Goal: Use online tool/utility: Utilize a website feature to perform a specific function

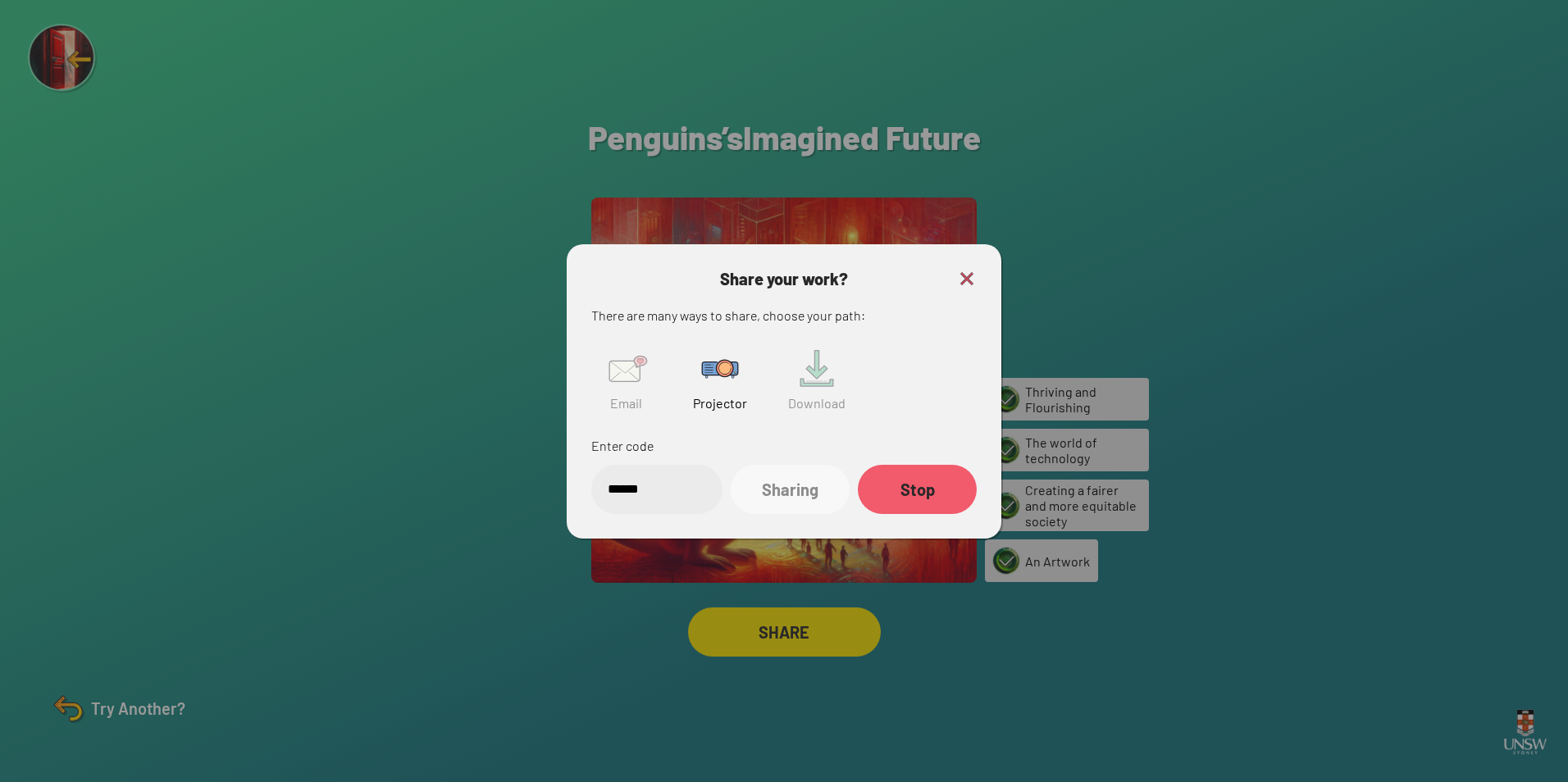
click at [959, 275] on img at bounding box center [967, 279] width 20 height 20
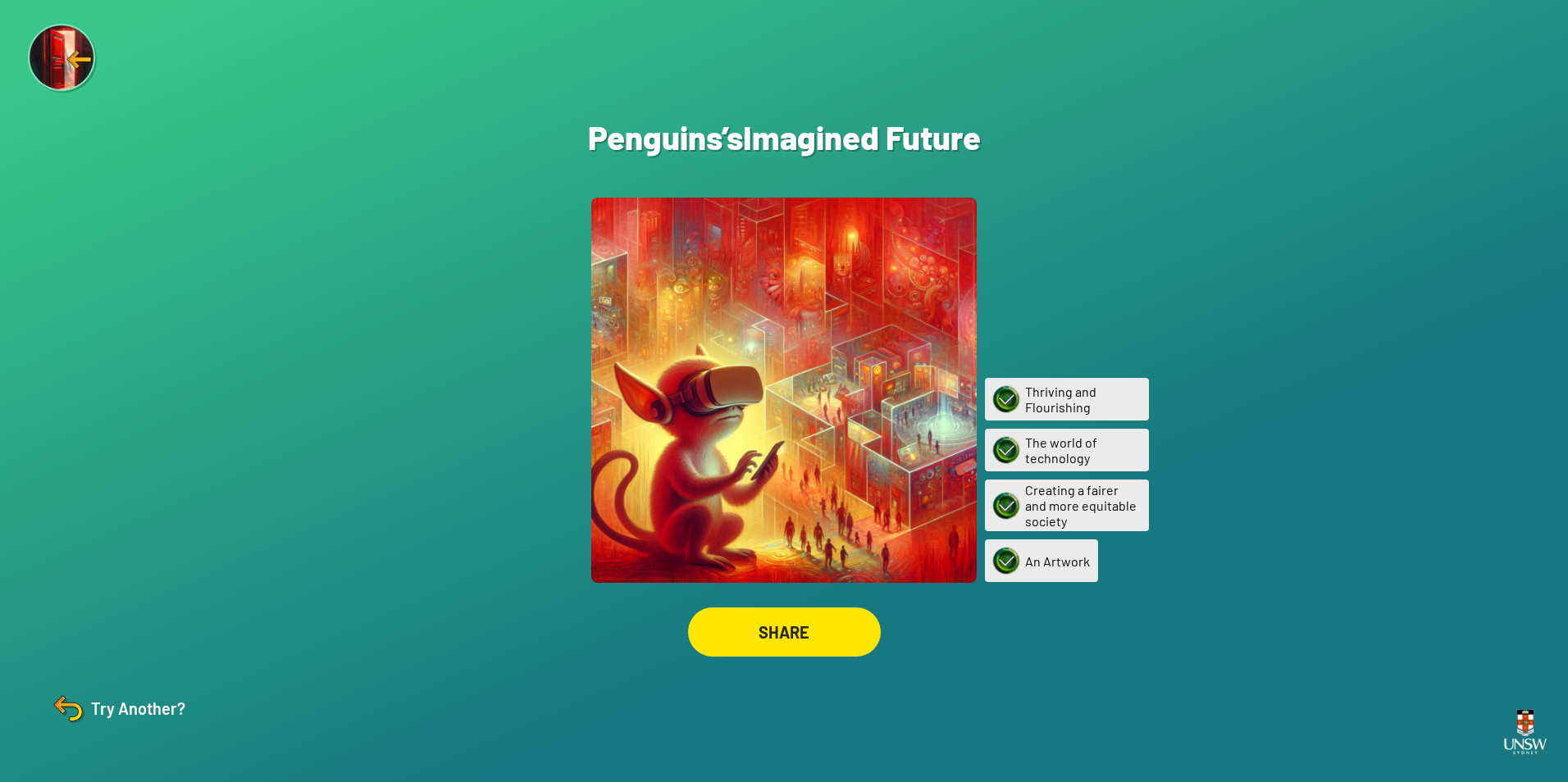
click at [77, 705] on img at bounding box center [69, 708] width 40 height 40
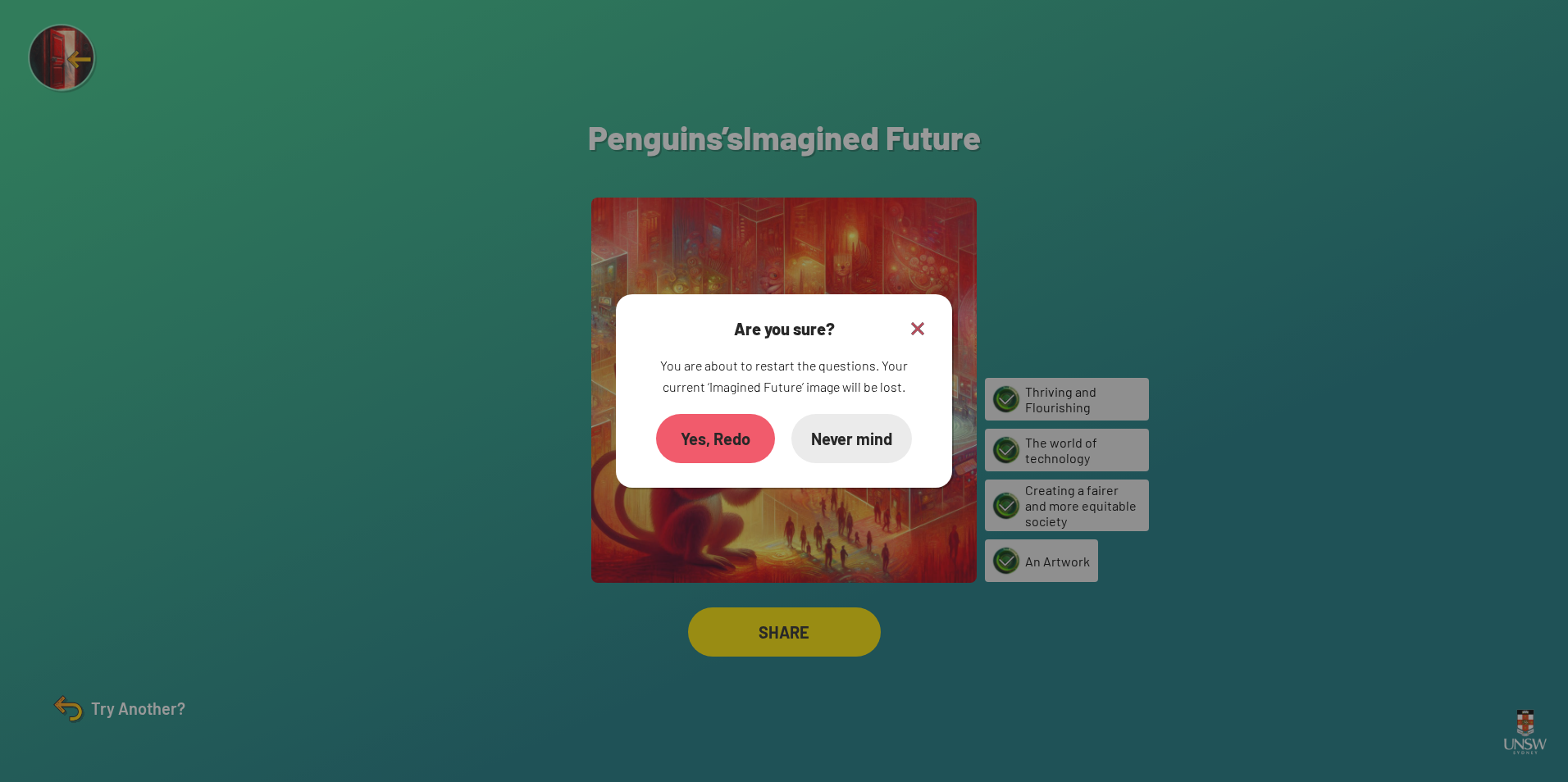
click at [727, 430] on div "Yes, Redo" at bounding box center [715, 438] width 119 height 49
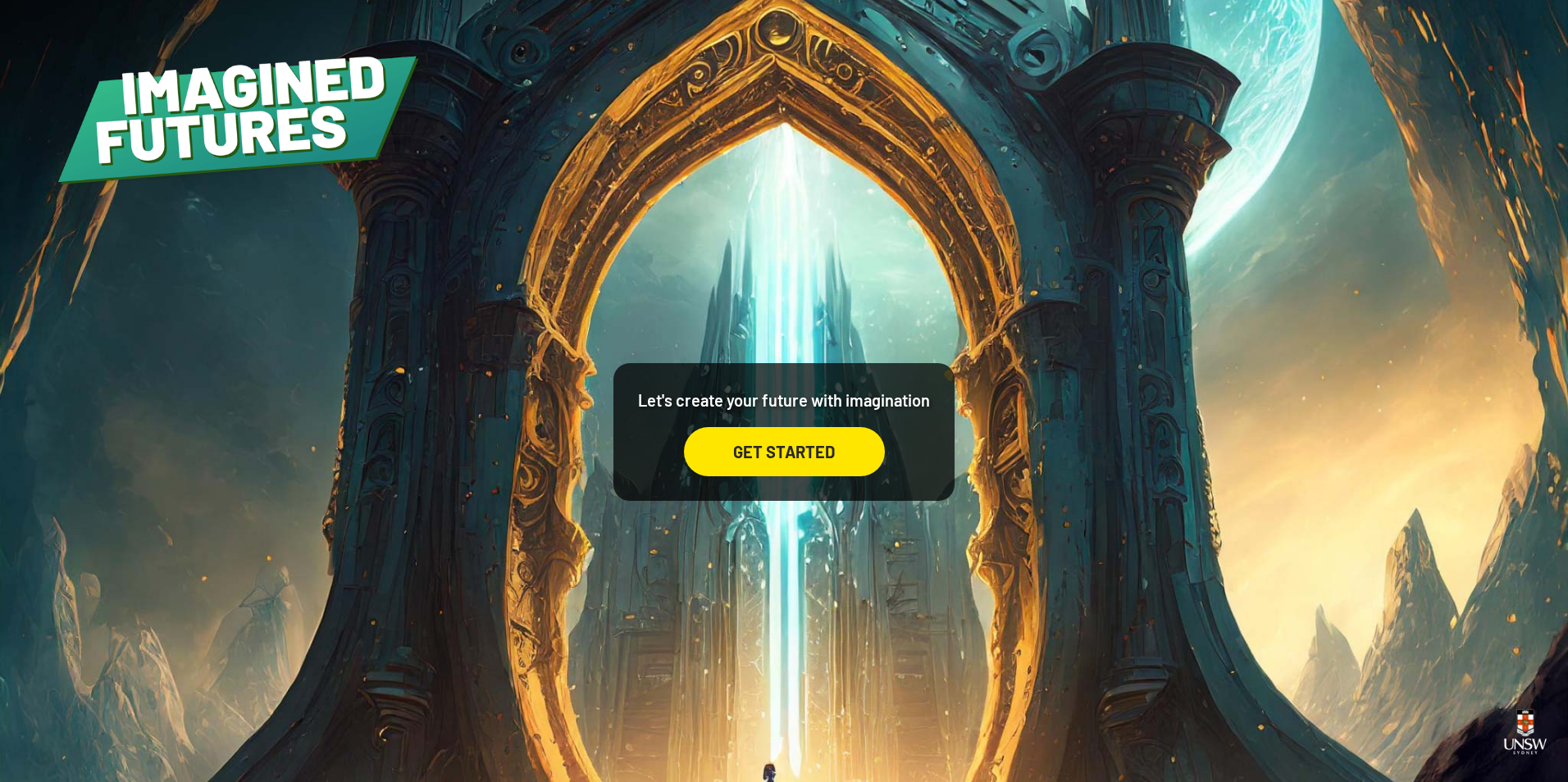
click at [735, 448] on div "GET STARTED" at bounding box center [784, 451] width 201 height 49
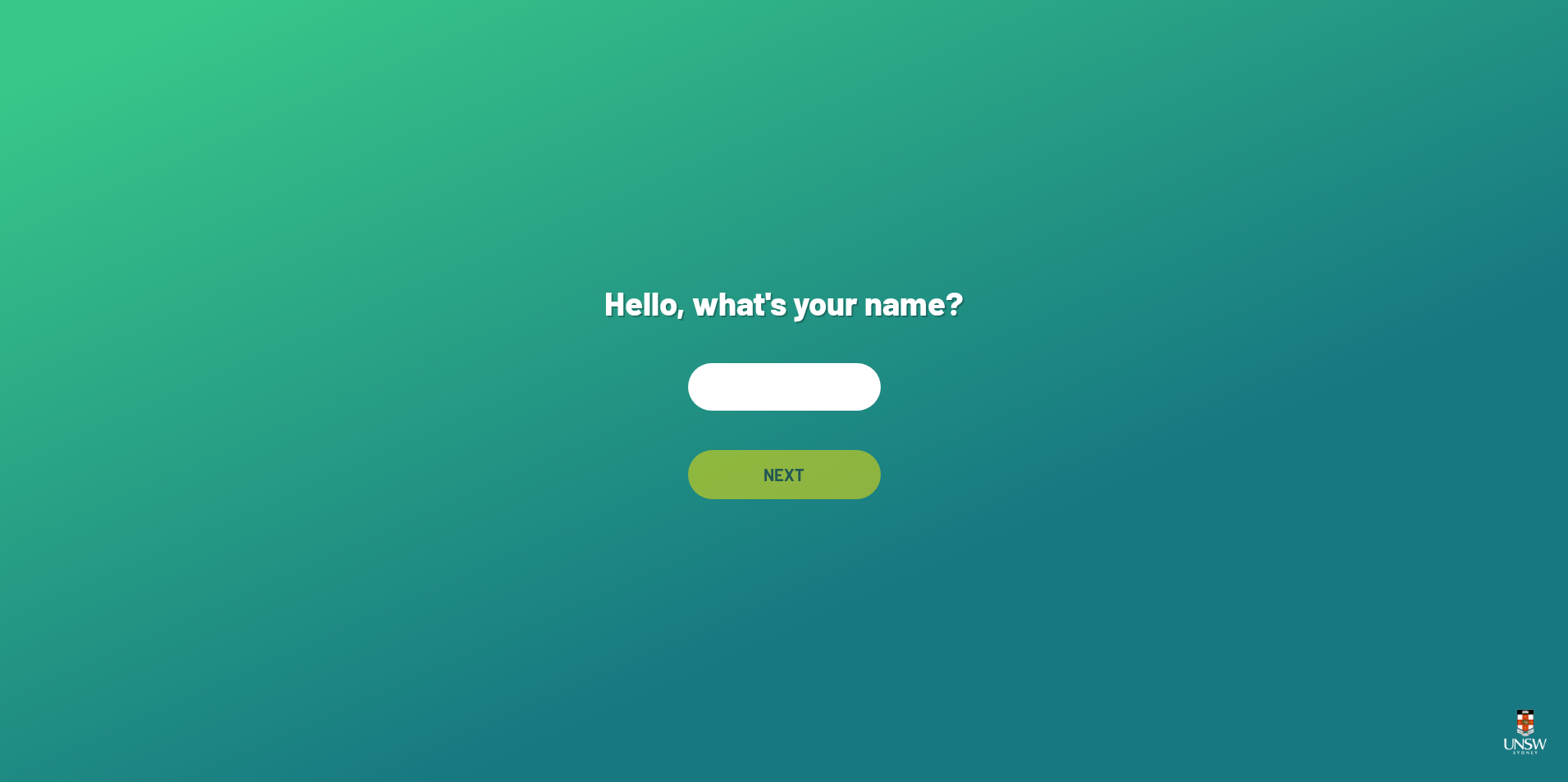
click at [800, 395] on input "text" at bounding box center [785, 387] width 193 height 48
type input "*"
click at [781, 467] on div "NEXT" at bounding box center [784, 475] width 192 height 49
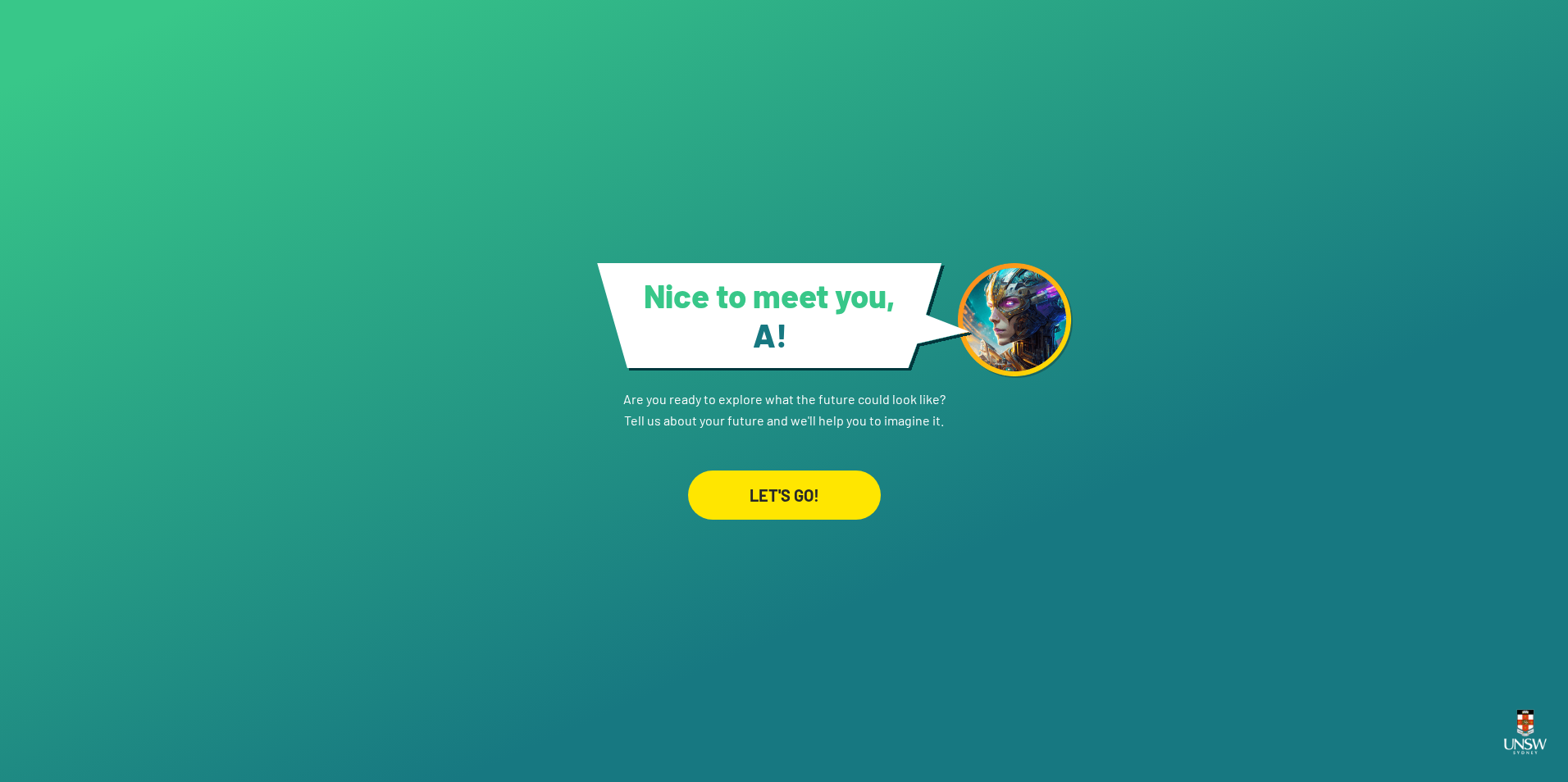
click at [834, 510] on div "LET'S GO!" at bounding box center [785, 494] width 193 height 49
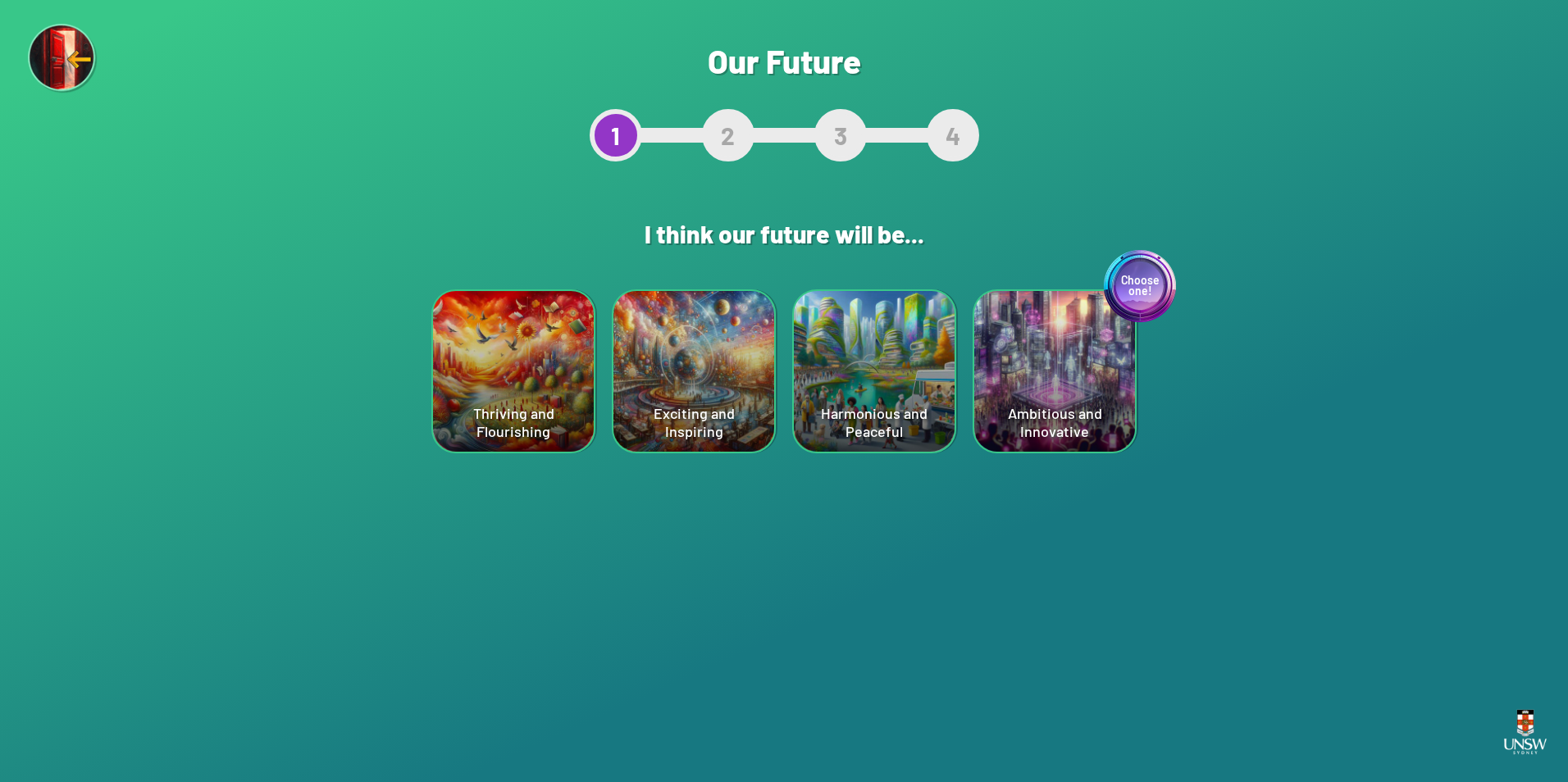
click at [571, 371] on div "Thriving and Flourishing" at bounding box center [513, 372] width 161 height 161
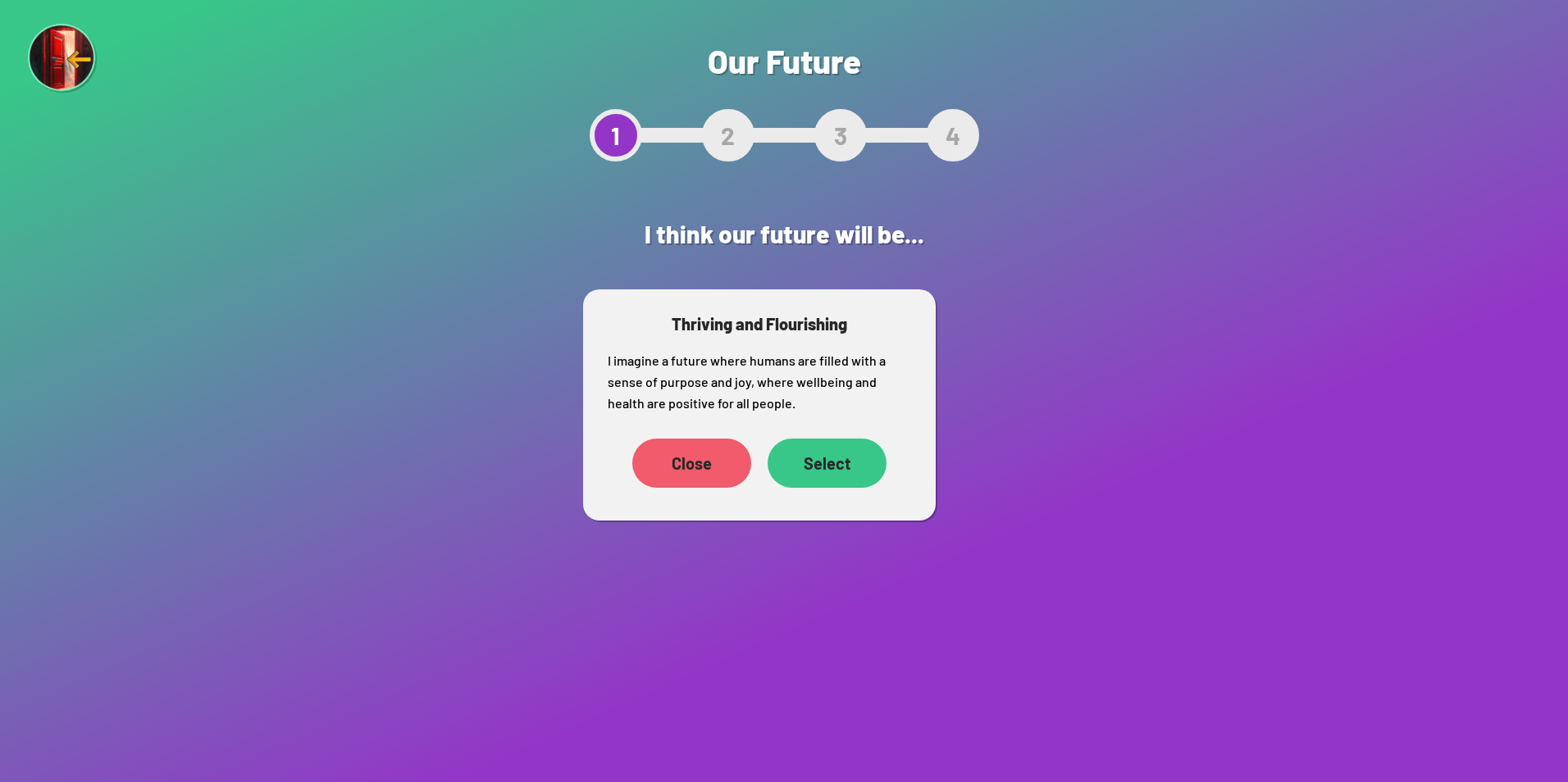
click at [800, 450] on div "Select" at bounding box center [827, 463] width 119 height 49
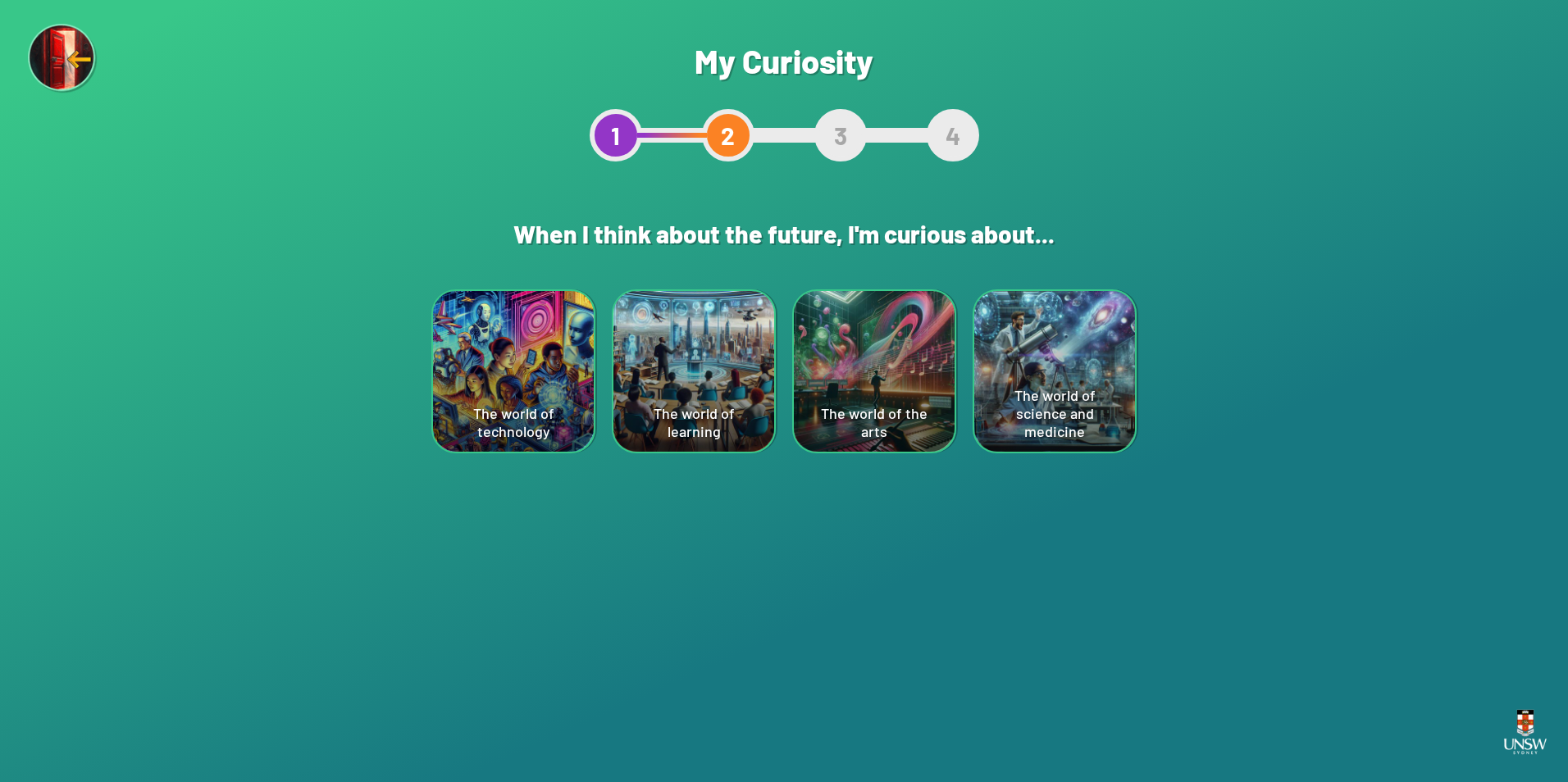
click at [692, 375] on div "The world of learning" at bounding box center [694, 372] width 161 height 161
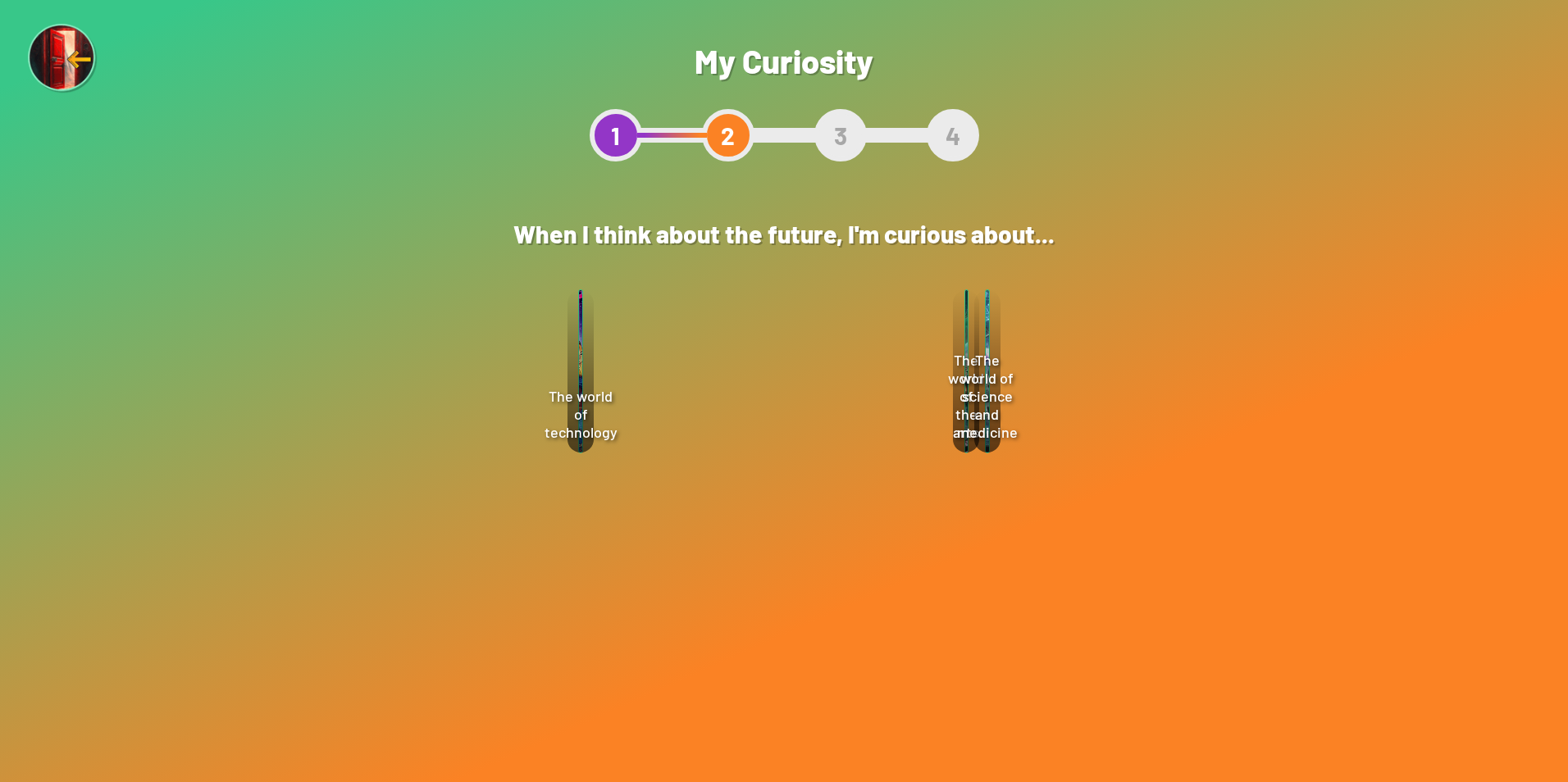
click at [847, 505] on div "Select" at bounding box center [843, 504] width 117 height 51
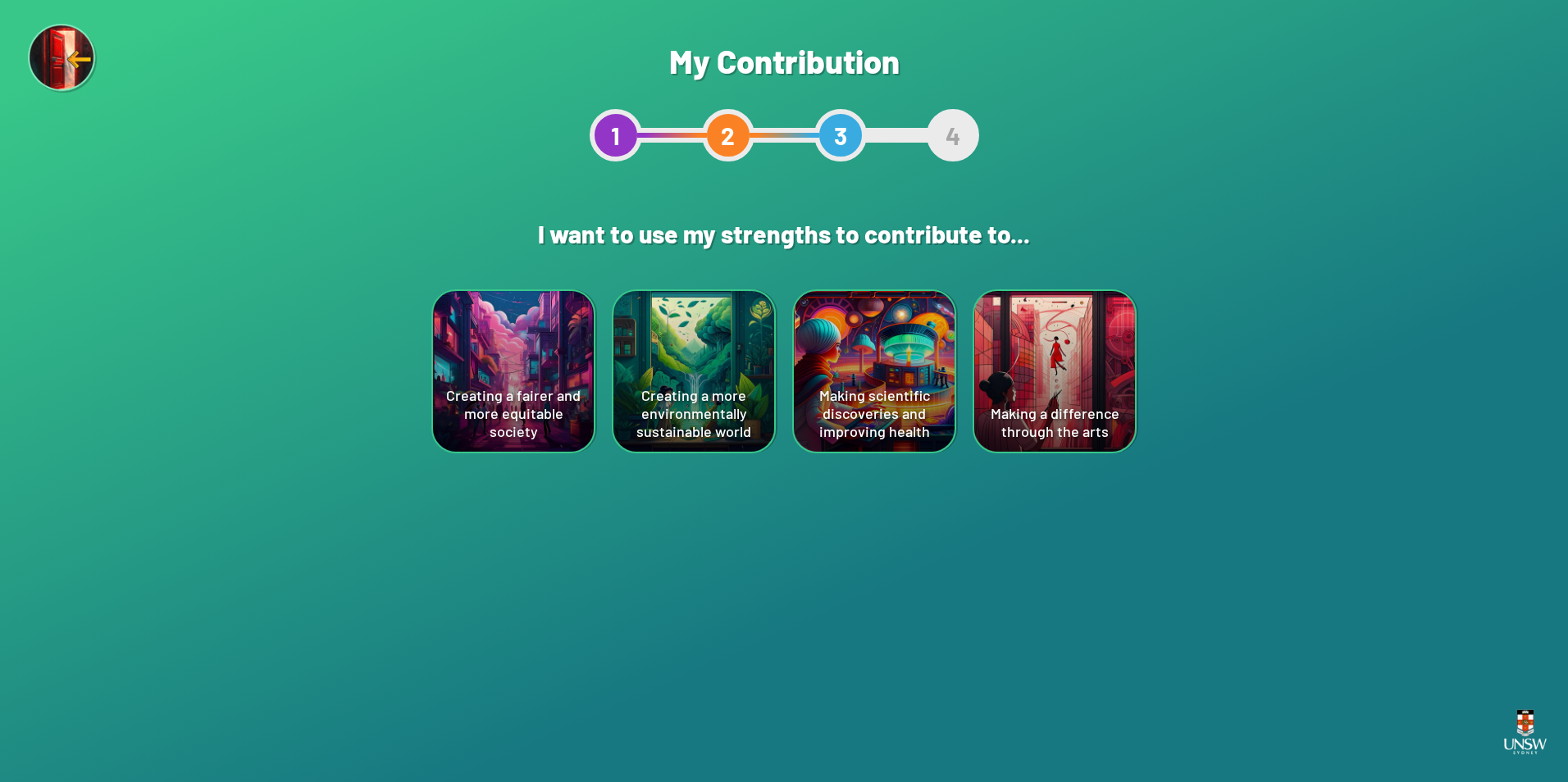
click at [1043, 364] on div "Making a difference through the arts" at bounding box center [1055, 372] width 161 height 161
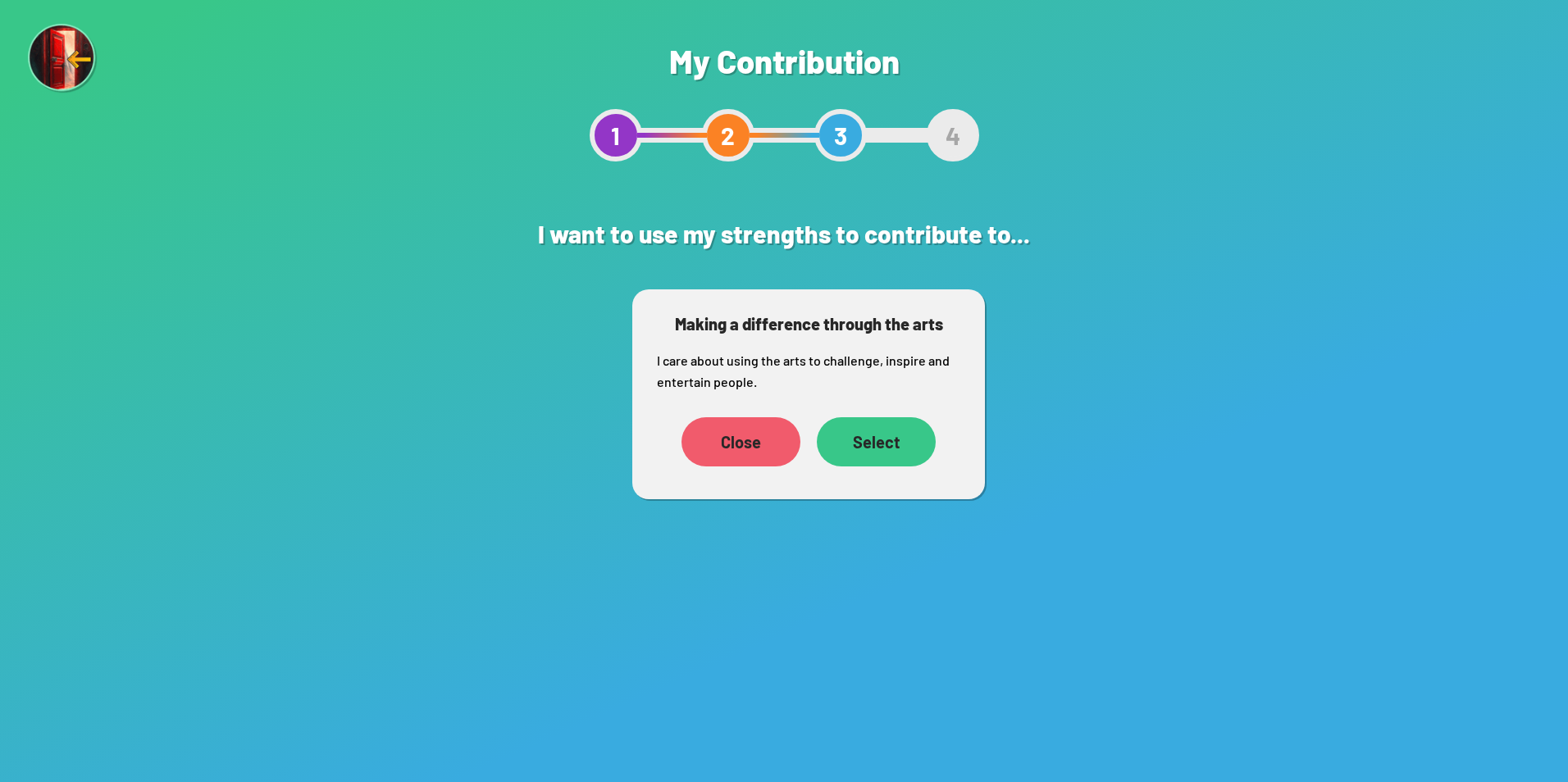
click at [898, 433] on div "Select" at bounding box center [877, 442] width 119 height 49
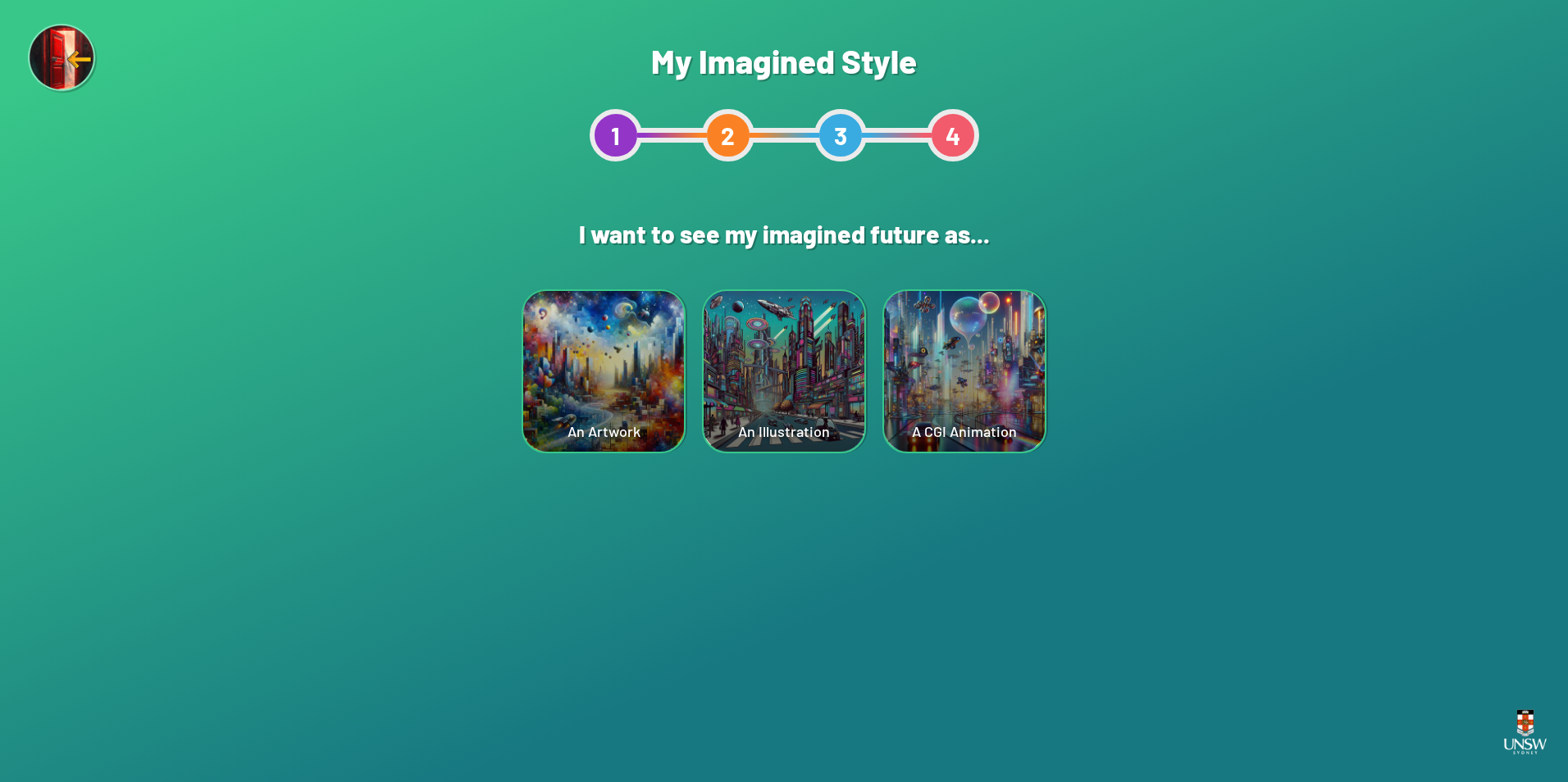
click at [934, 386] on div "A CGI Animation" at bounding box center [965, 372] width 161 height 161
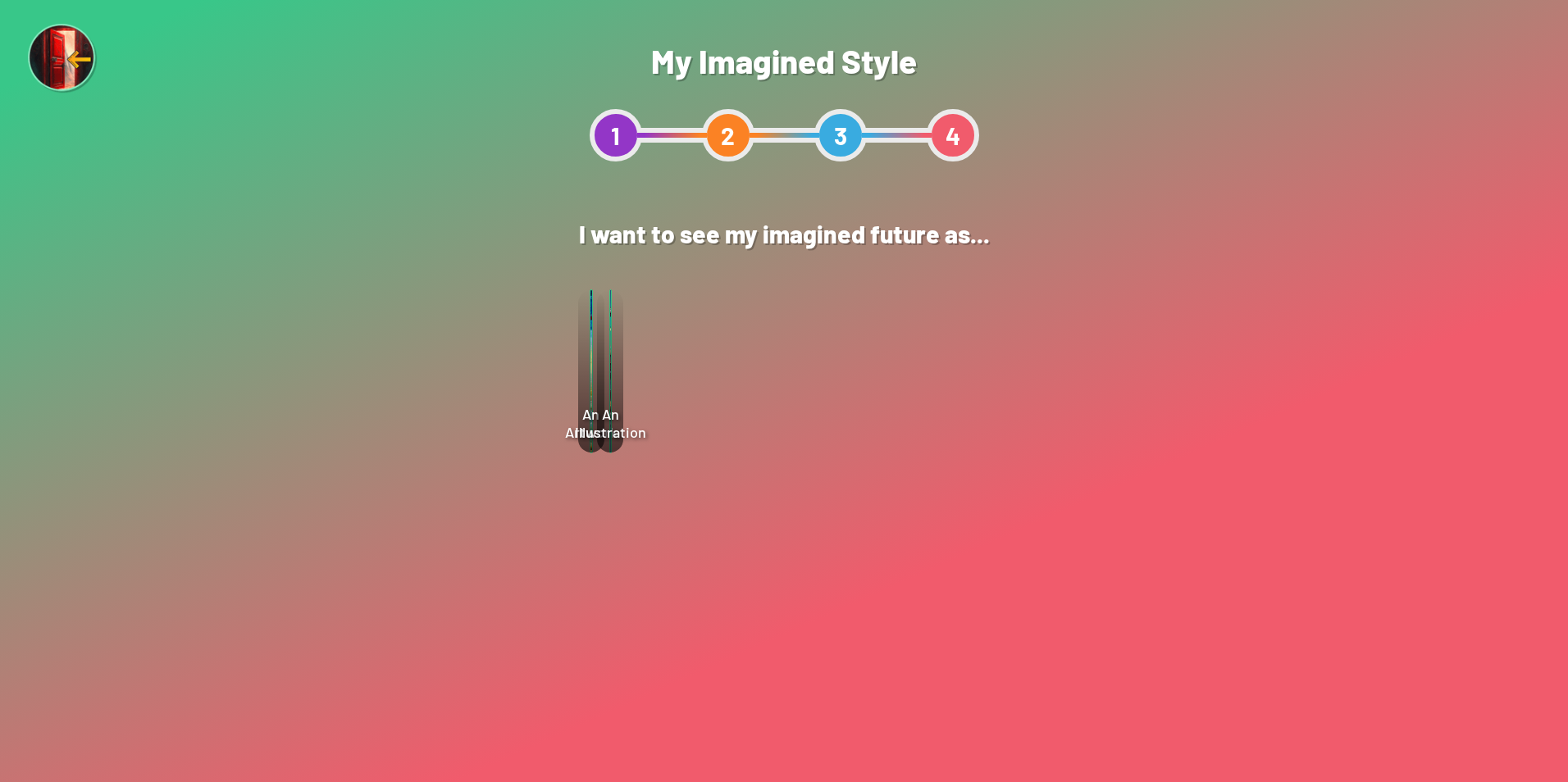
click at [865, 420] on div "Select" at bounding box center [872, 420] width 118 height 50
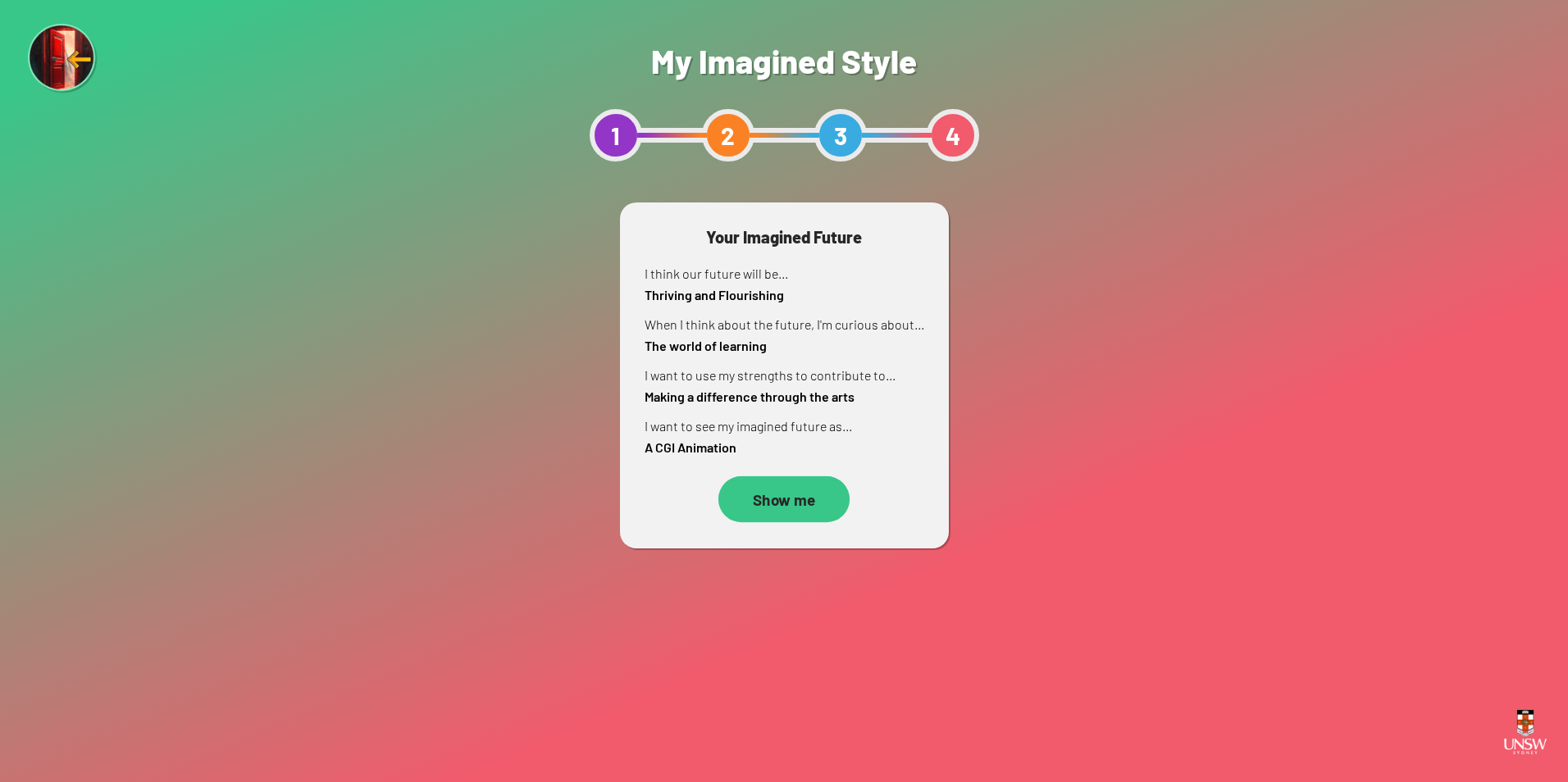
click at [805, 483] on div "Show me" at bounding box center [784, 499] width 131 height 47
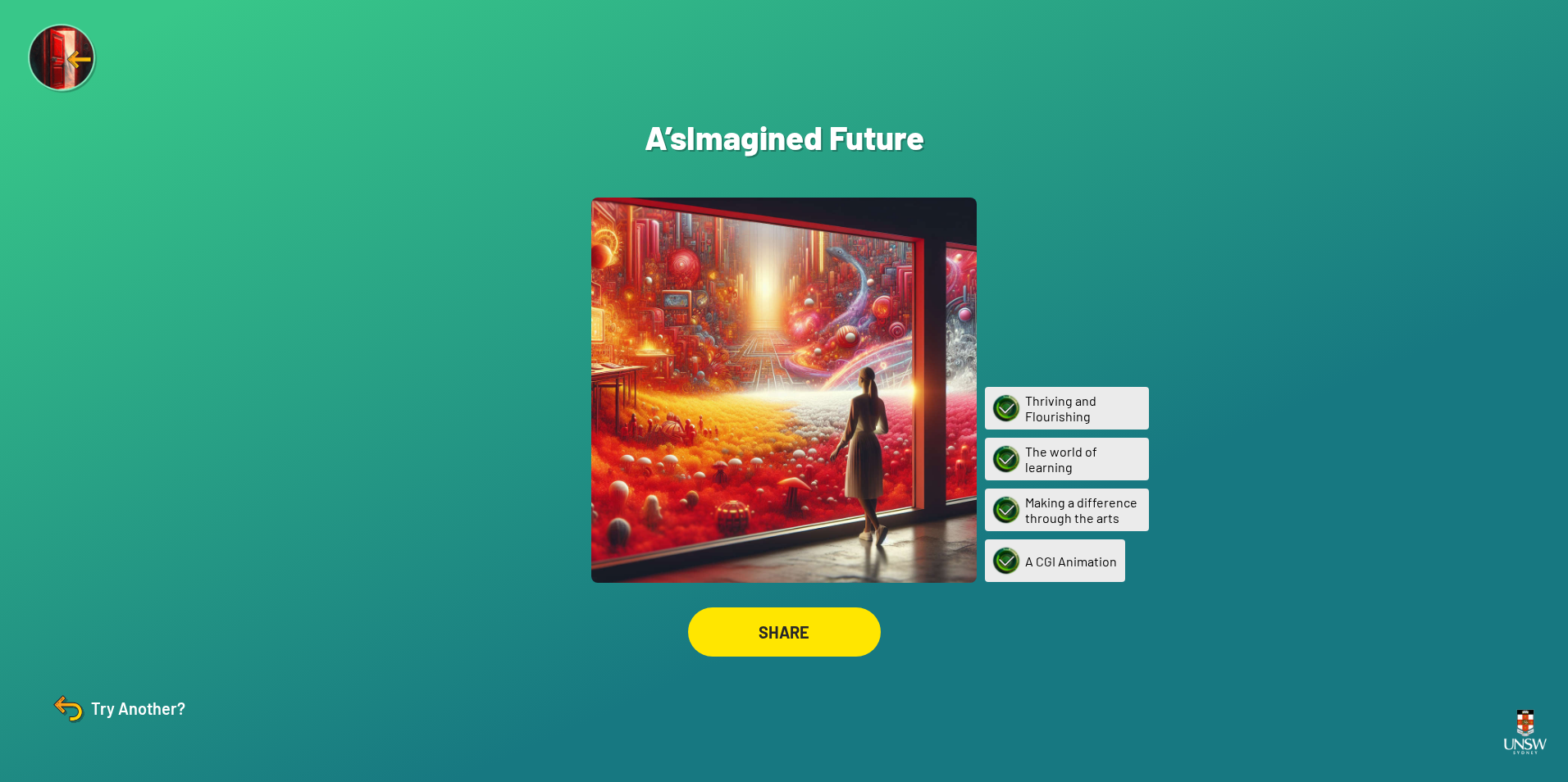
click at [101, 701] on div "Try Another?" at bounding box center [117, 708] width 137 height 40
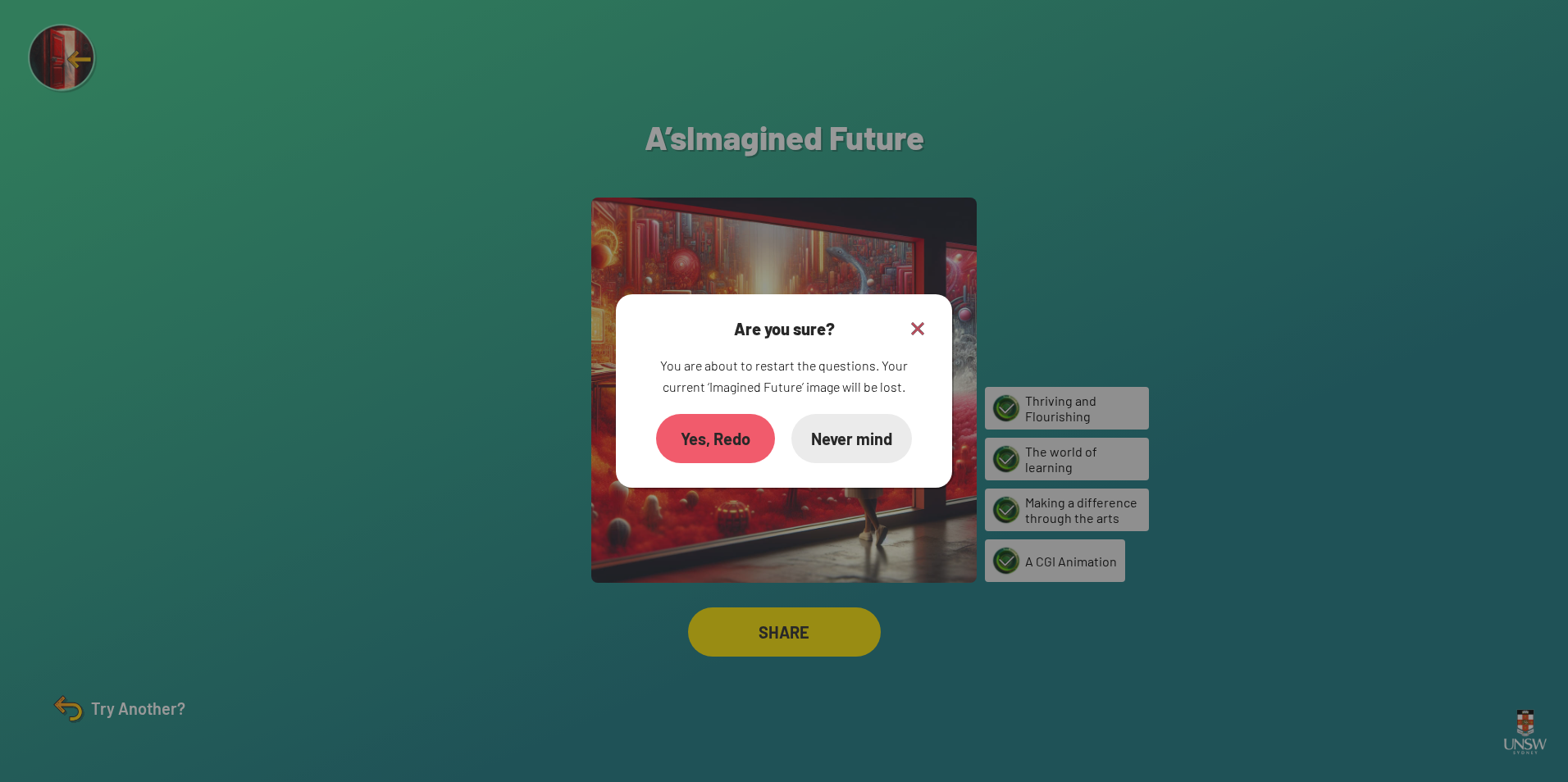
click at [922, 332] on img at bounding box center [917, 329] width 20 height 20
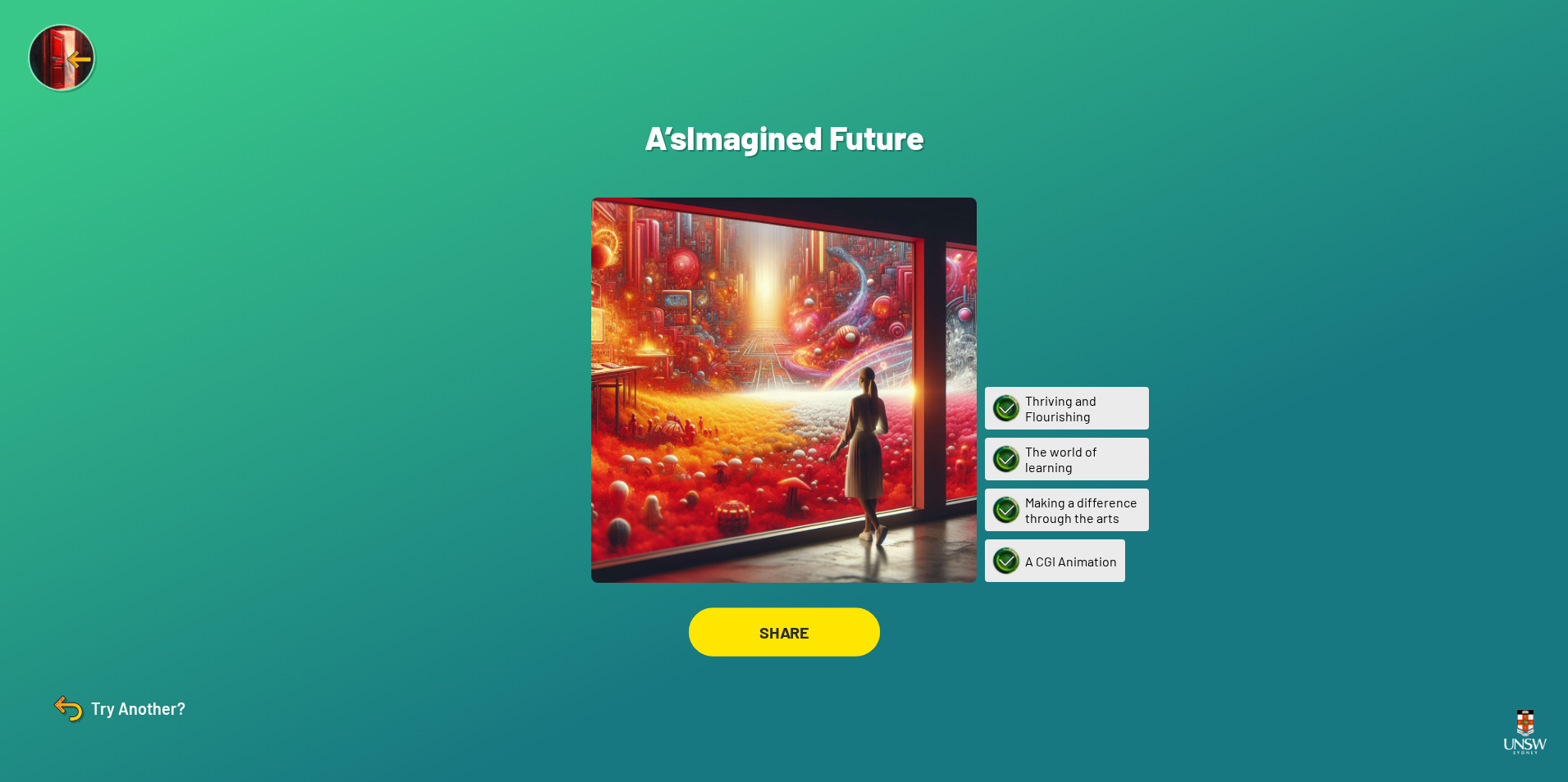
click at [846, 627] on div "SHARE" at bounding box center [784, 632] width 191 height 49
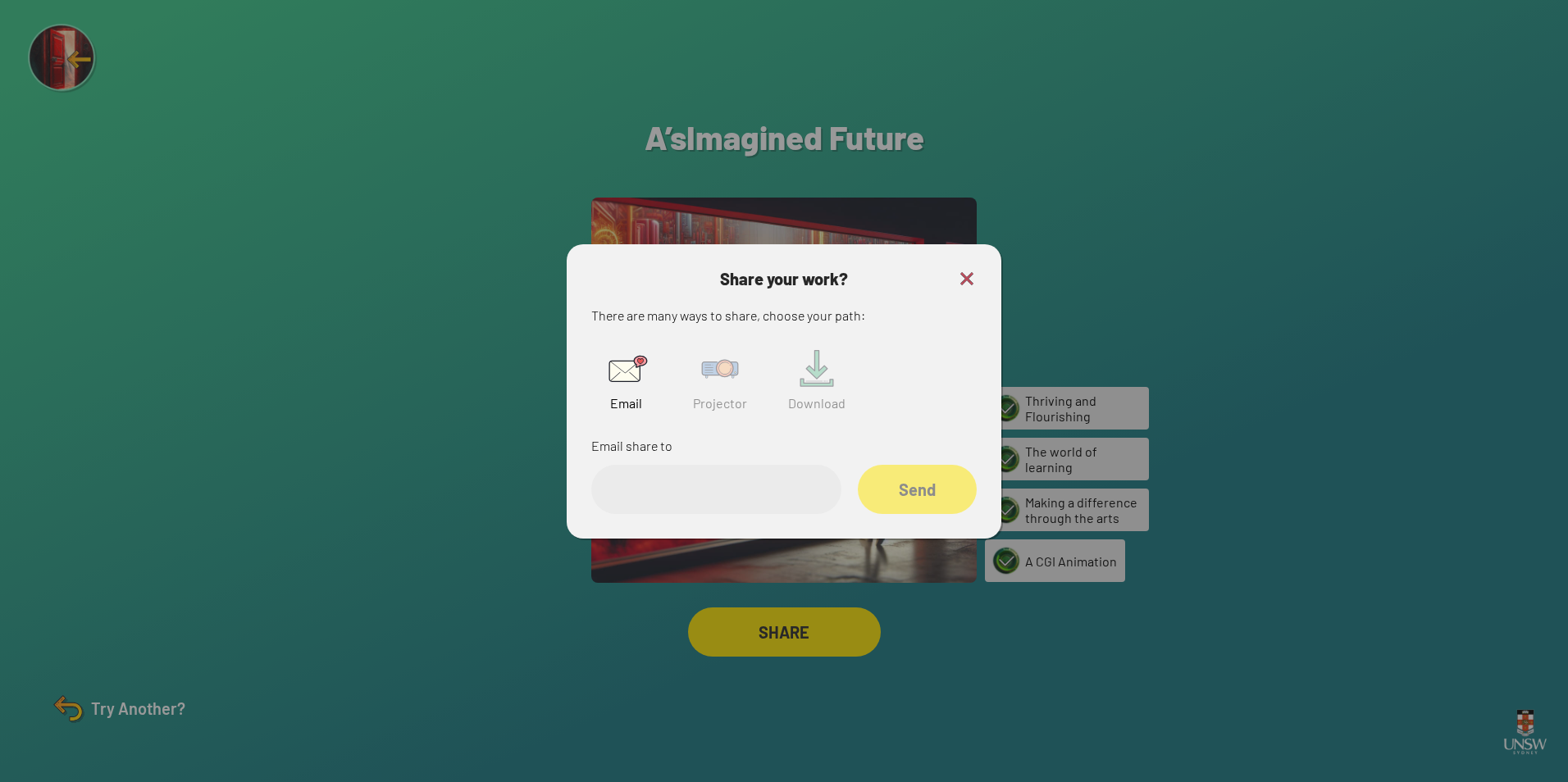
click at [735, 379] on img at bounding box center [719, 369] width 53 height 53
click at [968, 275] on img at bounding box center [967, 279] width 20 height 20
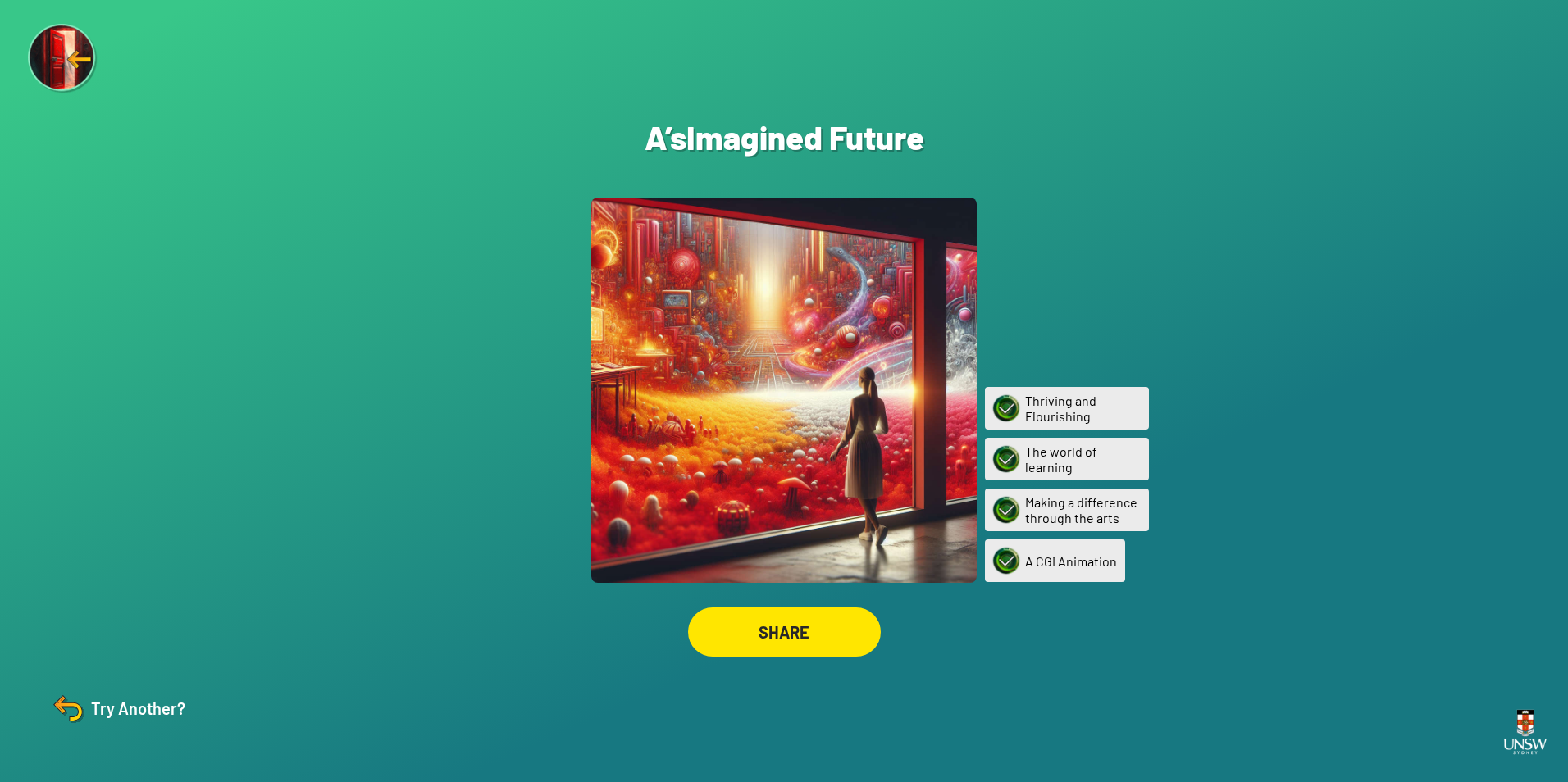
click at [67, 704] on img at bounding box center [69, 708] width 40 height 40
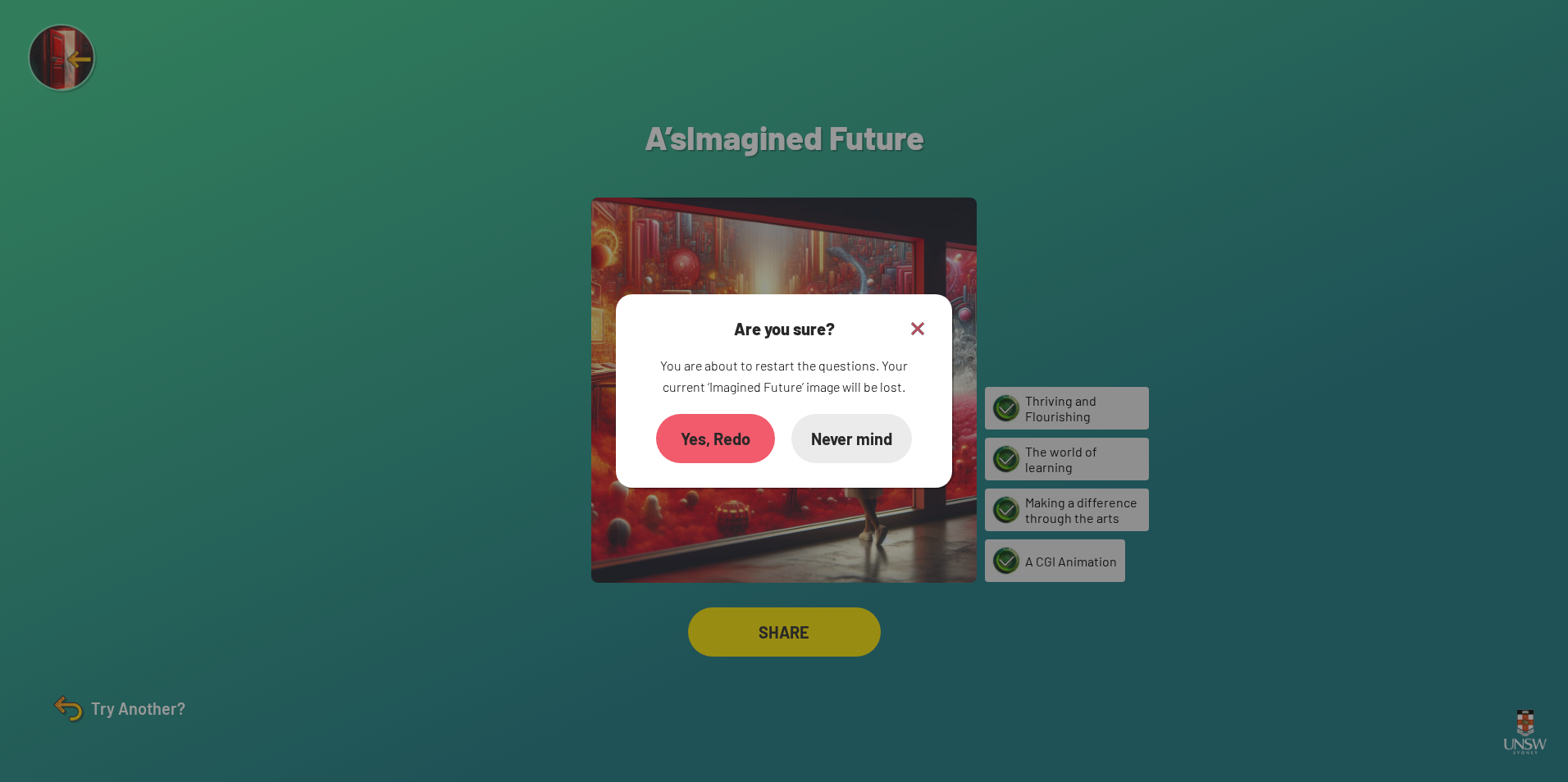
click at [742, 441] on div "Yes, Redo" at bounding box center [715, 438] width 119 height 49
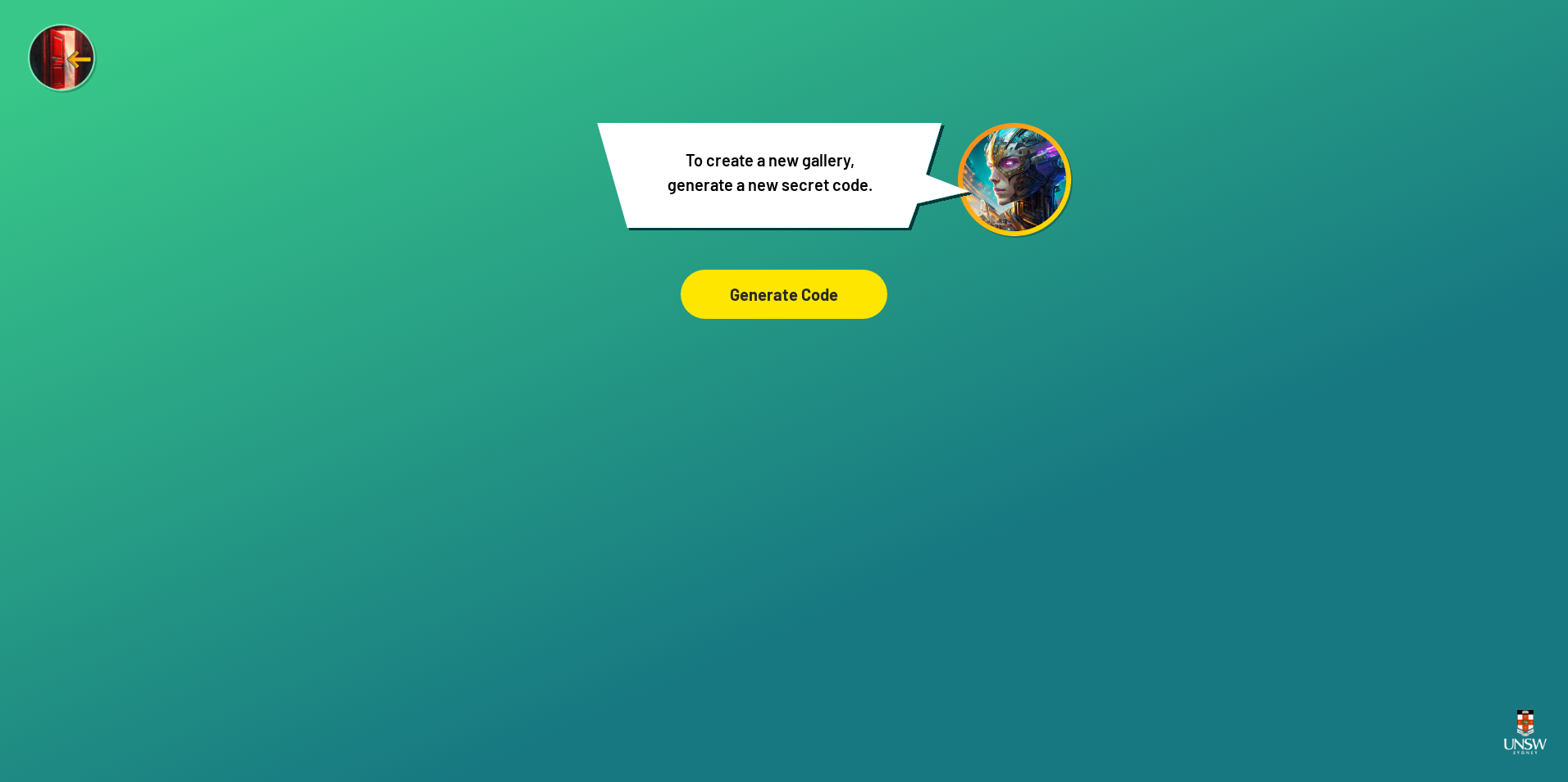
click at [791, 302] on div "Generate Code" at bounding box center [784, 293] width 207 height 49
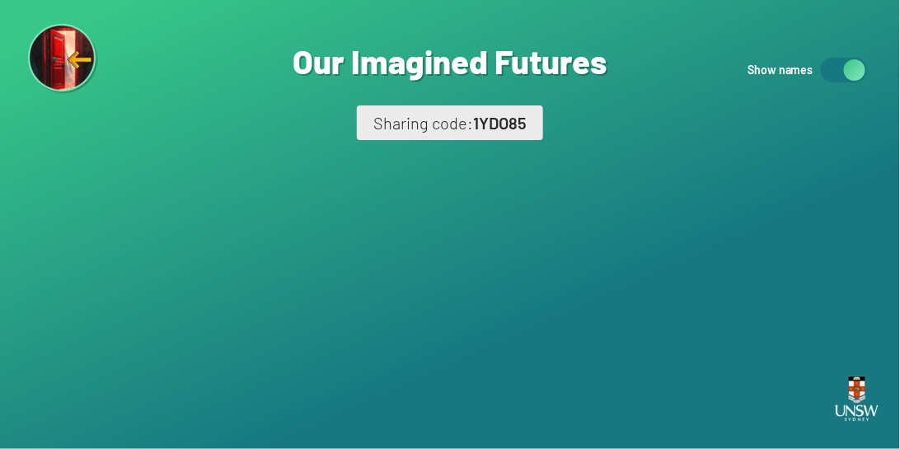
drag, startPoint x: 1345, startPoint y: 16, endPoint x: 495, endPoint y: 354, distance: 915.6
click at [495, 354] on div "Are you sure? You are about to remove this image from the ‘Our Imagined Futures…" at bounding box center [450, 224] width 900 height 449
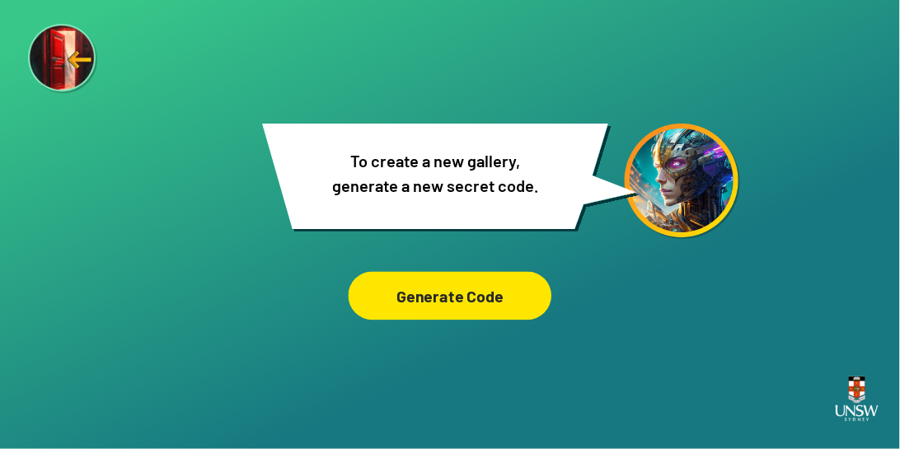
click at [482, 301] on div "Generate Code" at bounding box center [451, 296] width 204 height 49
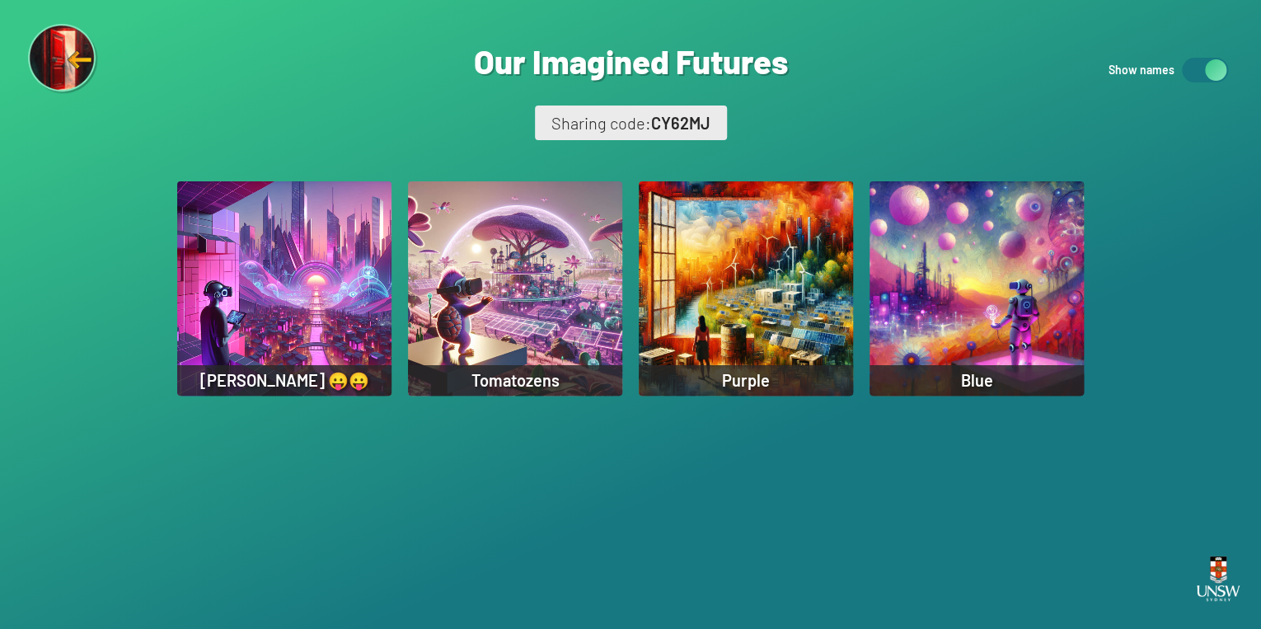
drag, startPoint x: 875, startPoint y: 0, endPoint x: 821, endPoint y: 539, distance: 541.8
click at [821, 448] on div "Are you sure? You are about to remove this image from the ‘Our Imagined Futures…" at bounding box center [630, 314] width 1261 height 629
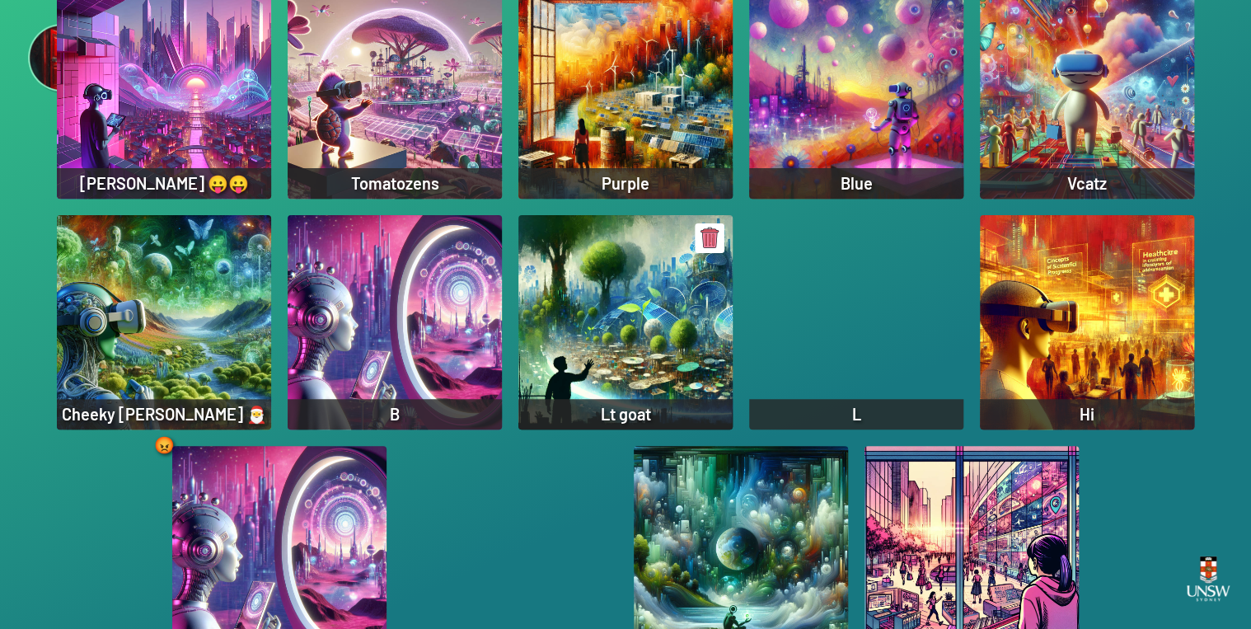
scroll to position [220, 0]
